Goal: Task Accomplishment & Management: Manage account settings

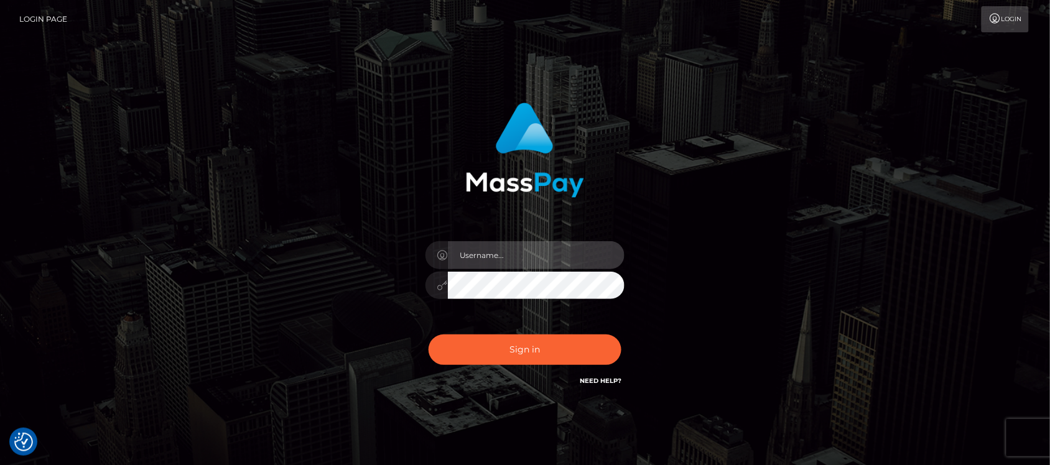
type input "hello.feetfinder"
click at [561, 259] on input "hello.feetfinder" at bounding box center [536, 255] width 177 height 28
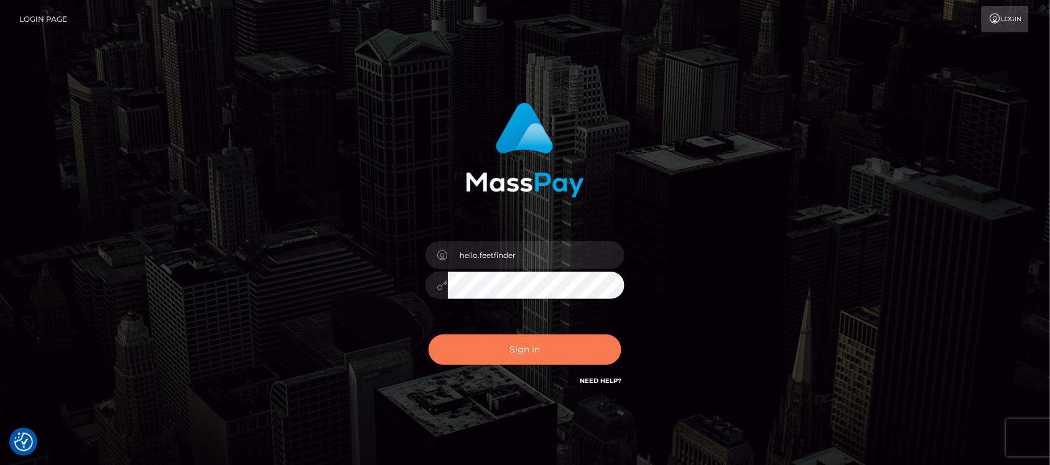
click at [535, 356] on button "Sign in" at bounding box center [525, 350] width 193 height 30
type input "hello.feetfinder"
click at [521, 350] on button "Sign in" at bounding box center [525, 350] width 193 height 30
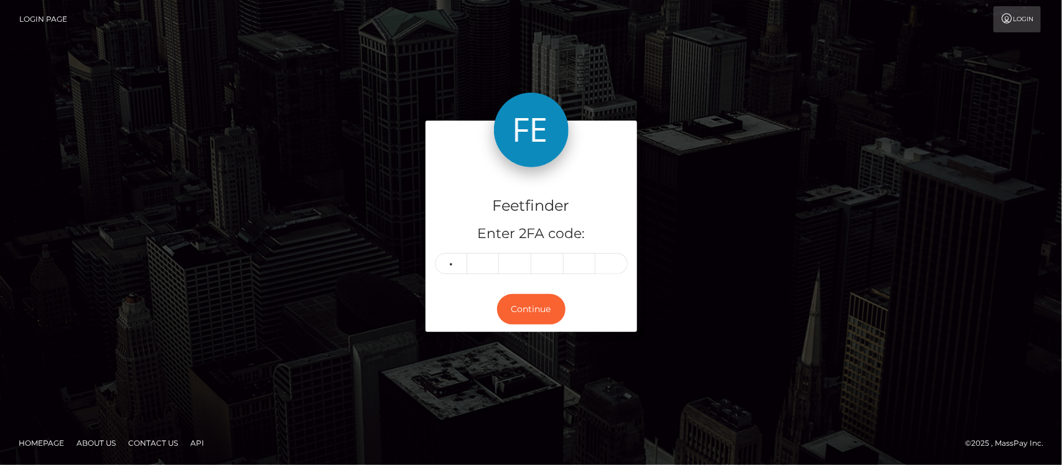
type input "2"
type input "0"
type input "6"
type input "2"
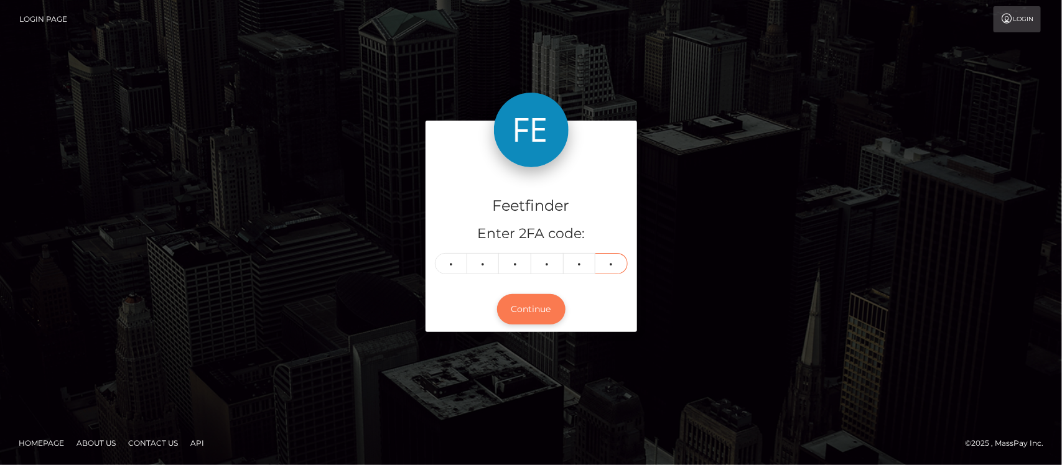
type input "1"
click at [534, 319] on button "Continue" at bounding box center [531, 309] width 68 height 30
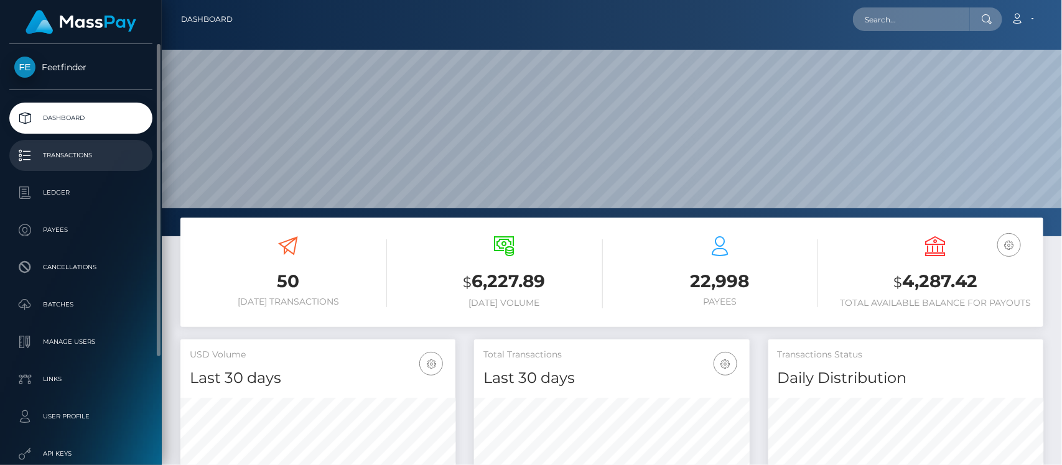
scroll to position [220, 275]
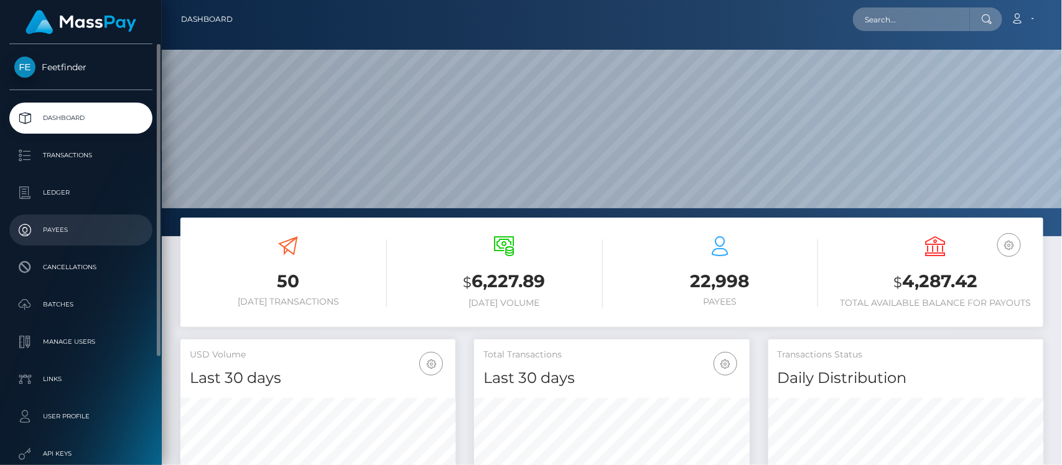
click at [53, 229] on p "Payees" at bounding box center [80, 230] width 133 height 19
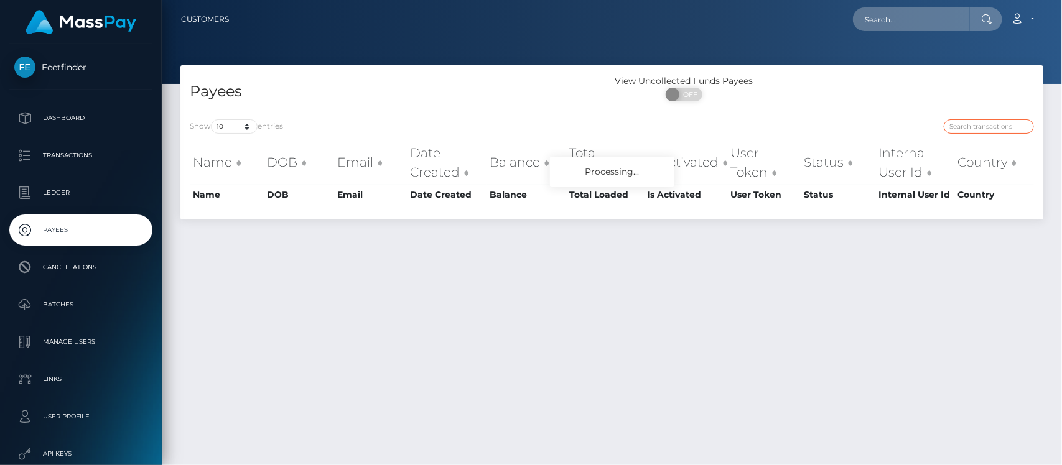
click at [965, 123] on input "search" at bounding box center [988, 126] width 90 height 14
paste input "9d132a55-7a95-11f0-8023-0266f44cc279"
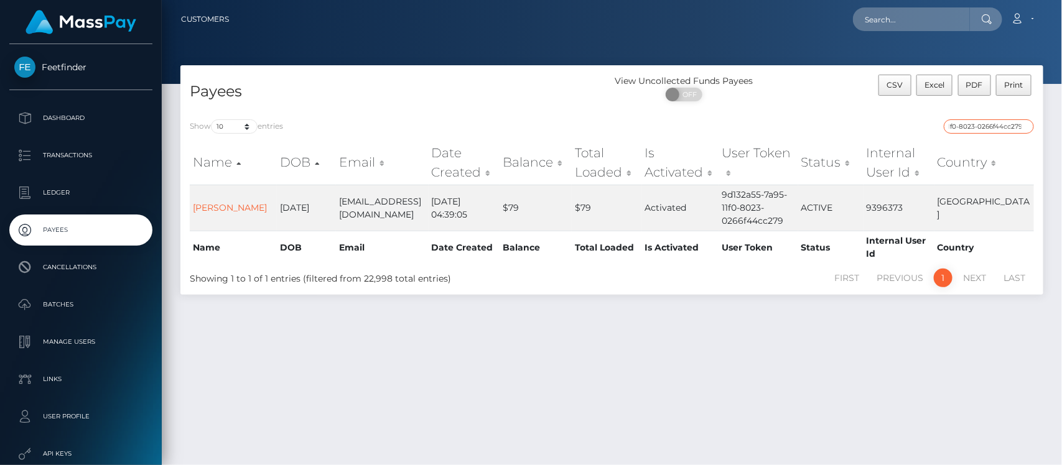
type input "9d132a55-7a95-11f0-8023-0266f44cc279"
